Goal: Task Accomplishment & Management: Manage account settings

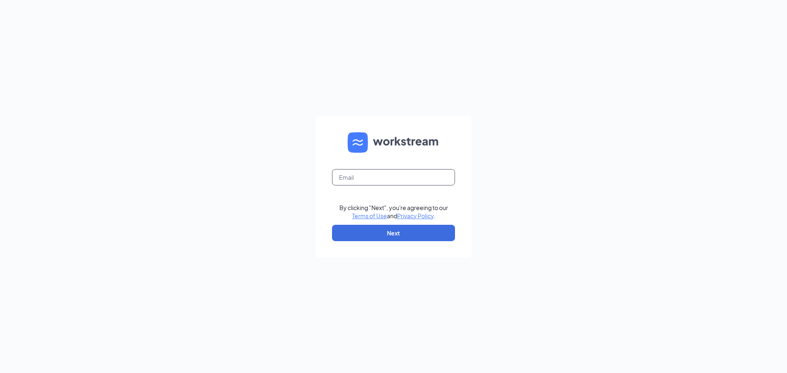
click at [399, 173] on input "text" at bounding box center [393, 177] width 123 height 16
type input "[PERSON_NAME][EMAIL_ADDRESS][DOMAIN_NAME]"
click at [373, 236] on button "Next" at bounding box center [393, 233] width 123 height 16
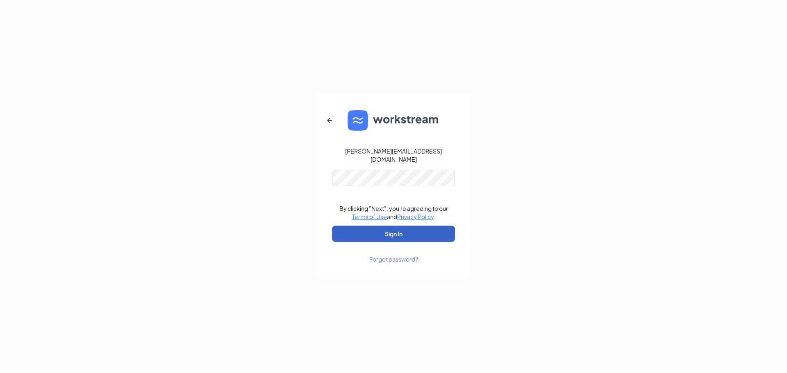
click at [374, 231] on button "Sign In" at bounding box center [393, 234] width 123 height 16
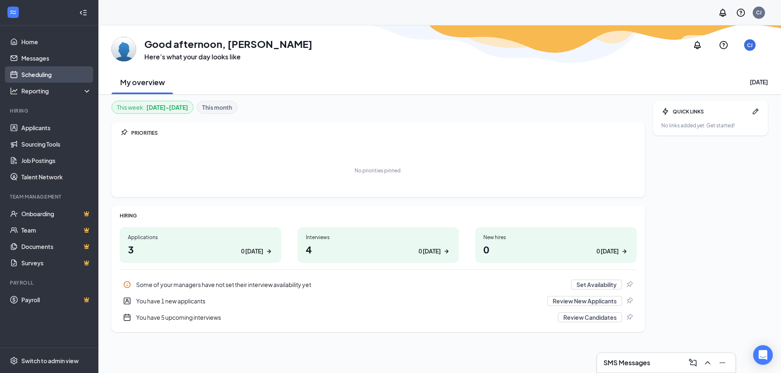
click at [34, 73] on link "Scheduling" at bounding box center [56, 74] width 70 height 16
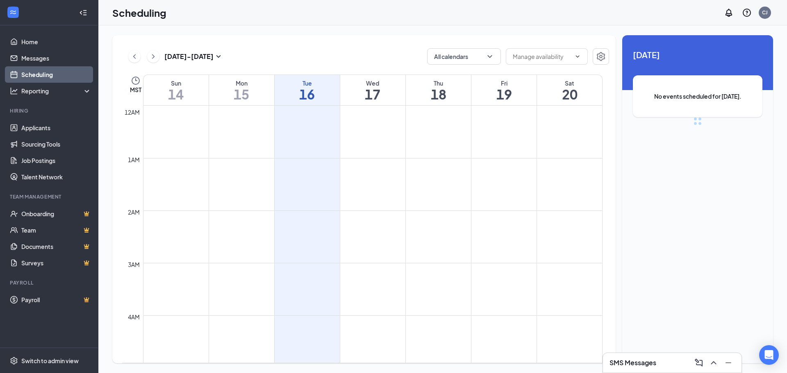
scroll to position [403, 0]
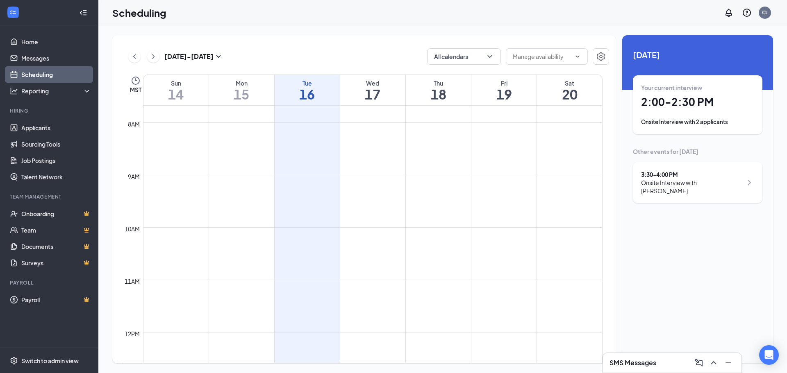
click at [696, 112] on div "Your current interview 2:00 - 2:30 PM Onsite Interview with 2 applicants" at bounding box center [697, 105] width 113 height 43
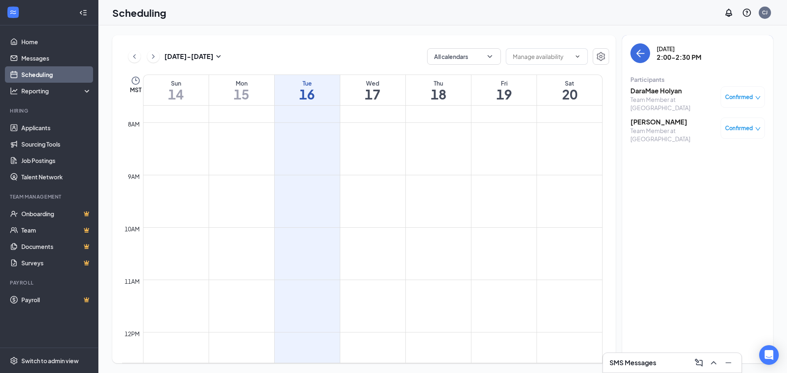
click at [644, 89] on h3 "DaraMae Holyan" at bounding box center [674, 91] width 86 height 9
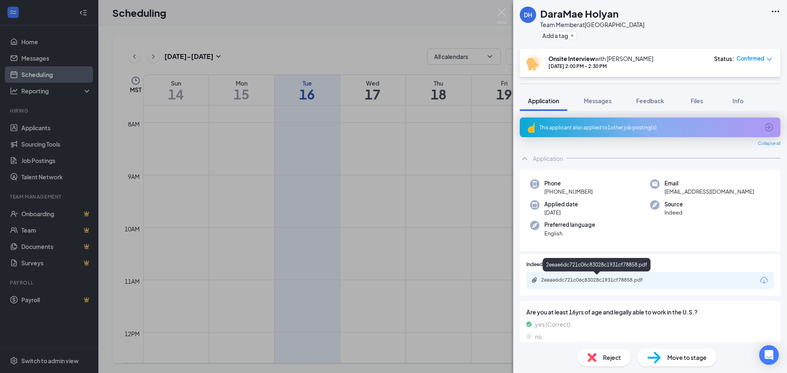
click at [567, 282] on div "2eeae6dc721c06c83028c1931cf78858.pdf" at bounding box center [598, 280] width 115 height 7
click at [503, 11] on img at bounding box center [502, 16] width 10 height 16
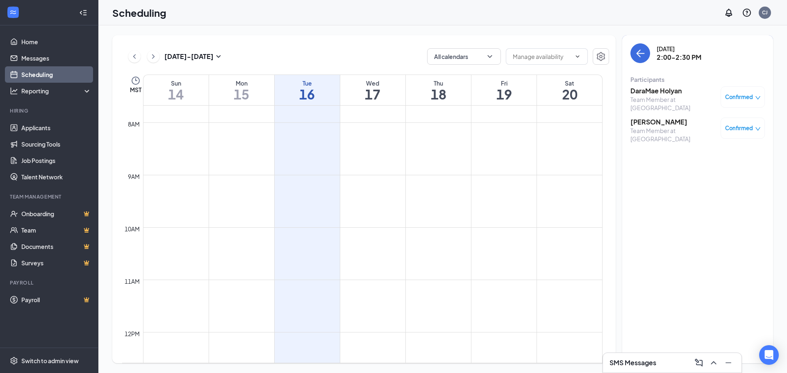
click at [660, 118] on h3 "[PERSON_NAME]" at bounding box center [674, 122] width 86 height 9
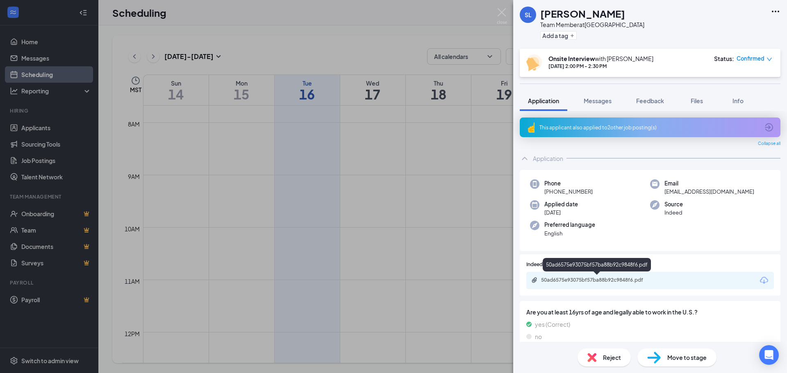
click at [583, 279] on div "50ad6575e93075bf57ba88b92c9848f6.pdf" at bounding box center [598, 280] width 115 height 7
click at [501, 12] on img at bounding box center [502, 16] width 10 height 16
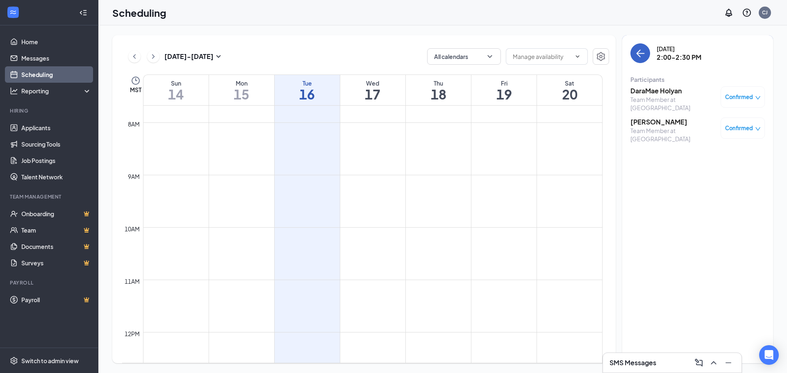
click at [637, 55] on icon "ArrowLeft" at bounding box center [640, 53] width 10 height 10
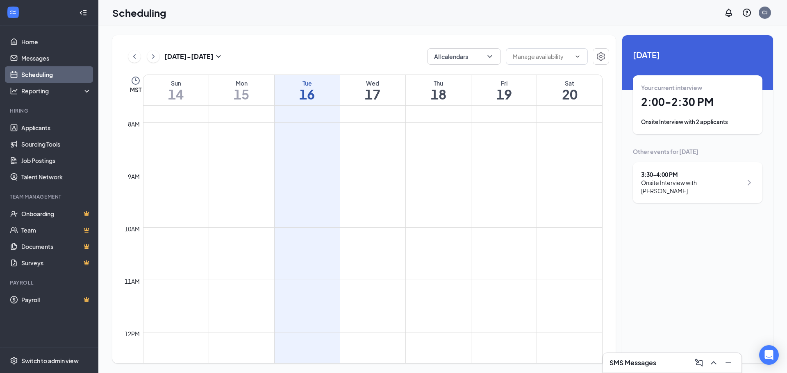
click at [659, 179] on div "Onsite Interview with [PERSON_NAME]" at bounding box center [691, 187] width 101 height 16
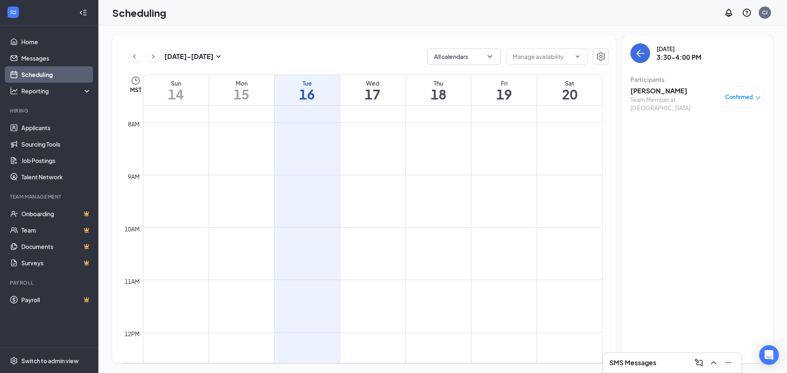
click at [653, 87] on h3 "[PERSON_NAME]" at bounding box center [674, 91] width 86 height 9
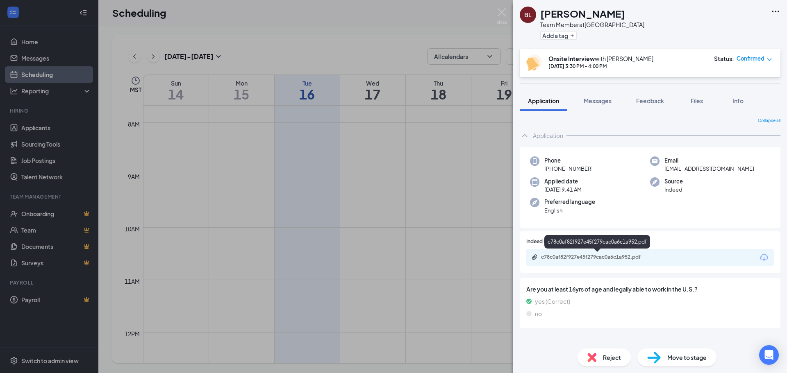
click at [549, 257] on div "c78c0af82f927e45f279cac0a6c1a952.pdf" at bounding box center [598, 257] width 115 height 7
click at [499, 10] on img at bounding box center [502, 16] width 10 height 16
